Goal: Submit feedback/report problem

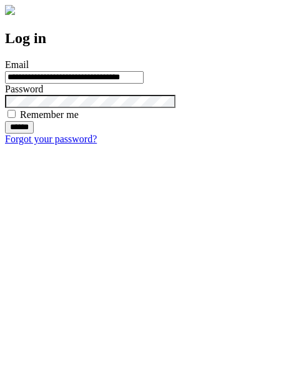
click at [34, 134] on input "******" at bounding box center [19, 127] width 29 height 12
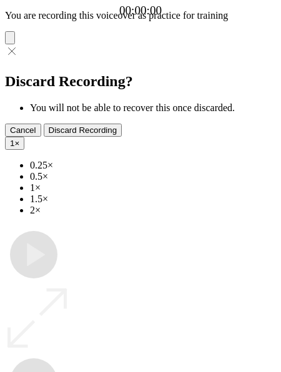
type input "**********"
